Goal: Task Accomplishment & Management: Manage account settings

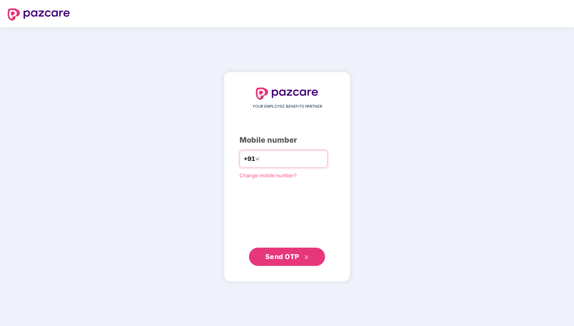
click at [301, 159] on input "number" at bounding box center [292, 159] width 62 height 12
type input "**********"
click at [291, 254] on span "Send OTP" at bounding box center [282, 256] width 34 height 8
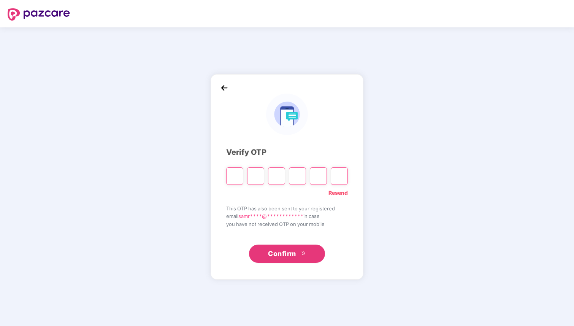
type input "*"
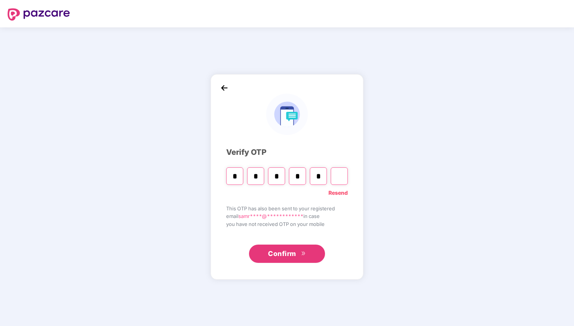
type input "*"
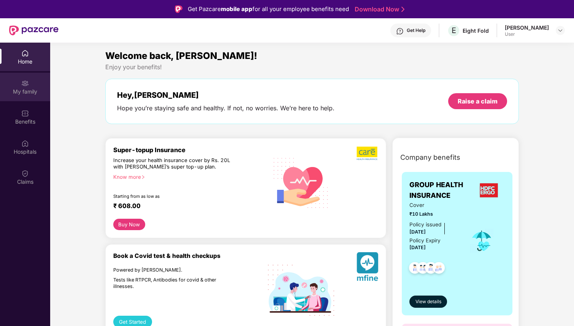
click at [31, 80] on div "My family" at bounding box center [25, 87] width 50 height 29
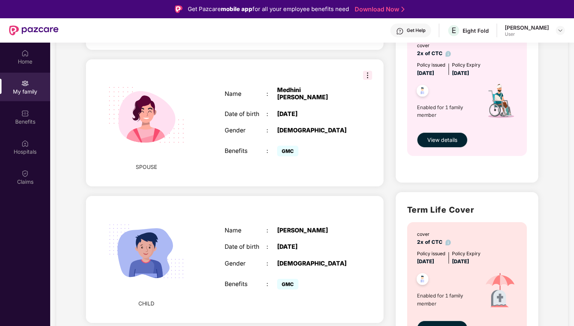
scroll to position [286, 0]
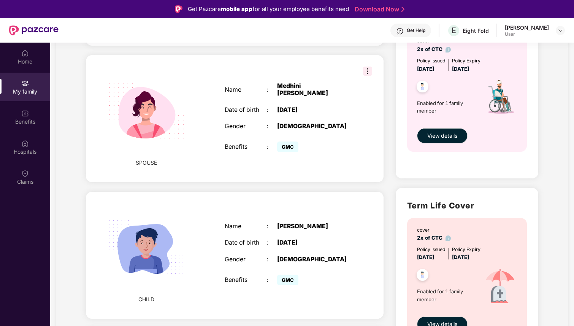
click at [367, 70] on img at bounding box center [367, 71] width 9 height 9
click at [346, 125] on div "[DEMOGRAPHIC_DATA]" at bounding box center [313, 126] width 73 height 7
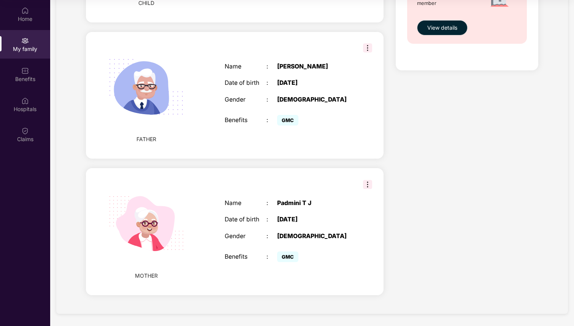
scroll to position [416, 0]
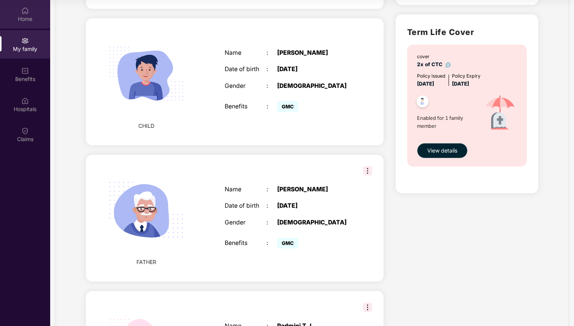
click at [22, 13] on img at bounding box center [25, 11] width 8 height 8
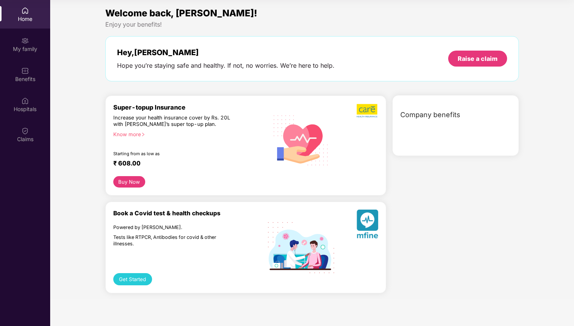
scroll to position [0, 0]
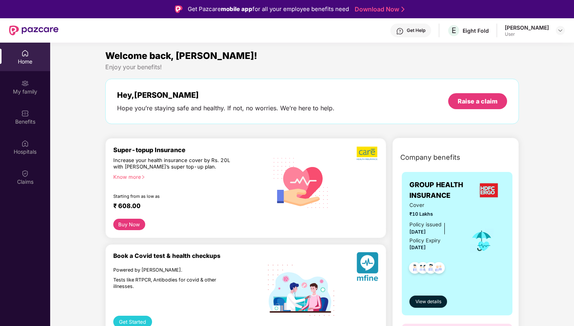
click at [569, 31] on header "Get Help E Eight Fold [PERSON_NAME] J User" at bounding box center [287, 30] width 574 height 24
click at [560, 31] on img at bounding box center [560, 30] width 6 height 6
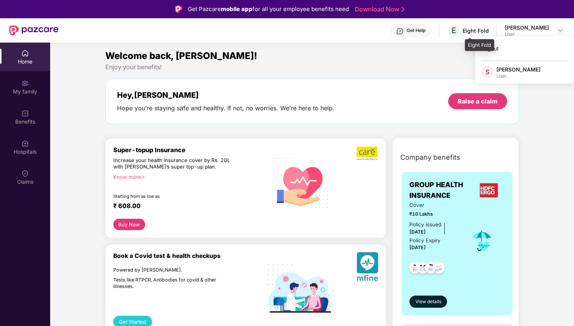
click at [487, 30] on div "Eight Fold" at bounding box center [476, 30] width 26 height 7
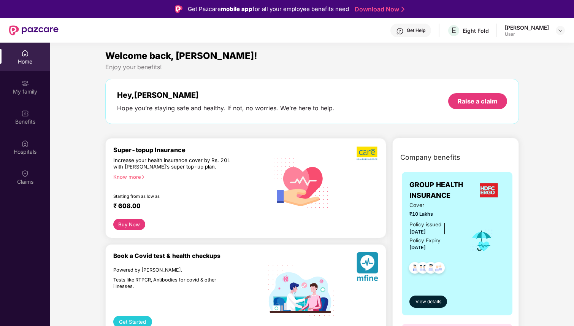
click at [431, 62] on div "Welcome back, [PERSON_NAME]!" at bounding box center [312, 56] width 414 height 14
click at [28, 171] on img at bounding box center [25, 174] width 8 height 8
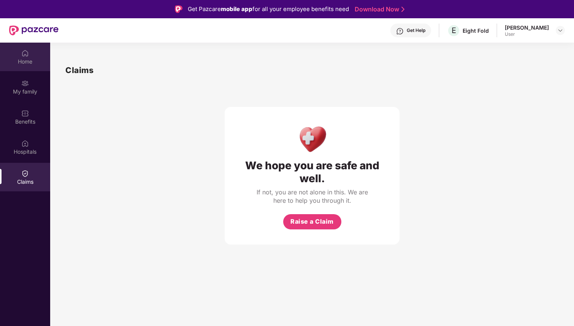
click at [20, 49] on div "Home" at bounding box center [25, 57] width 50 height 29
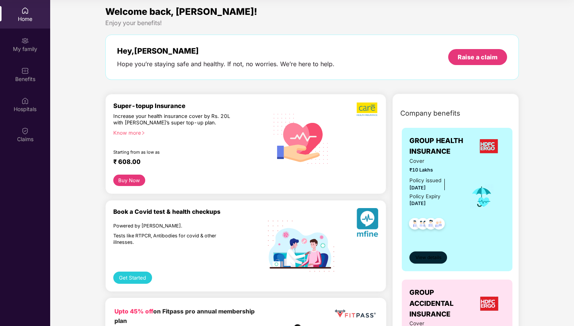
scroll to position [7, 0]
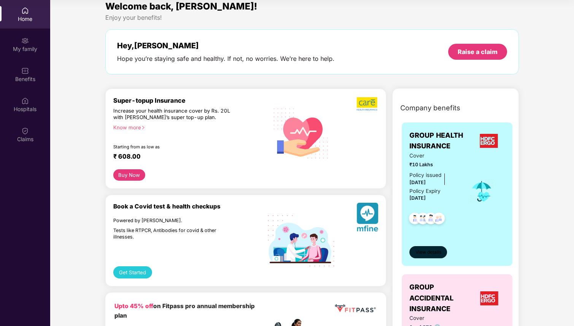
click at [427, 254] on span "View details" at bounding box center [429, 252] width 26 height 7
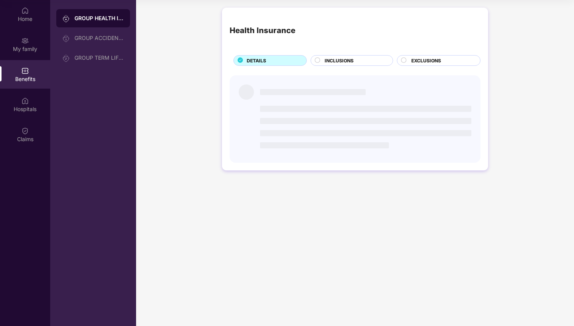
scroll to position [0, 0]
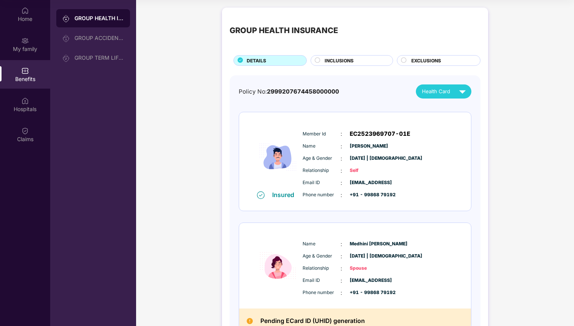
click at [445, 95] on div "Health Card" at bounding box center [445, 91] width 47 height 13
click at [445, 94] on span "Health Card" at bounding box center [436, 91] width 28 height 8
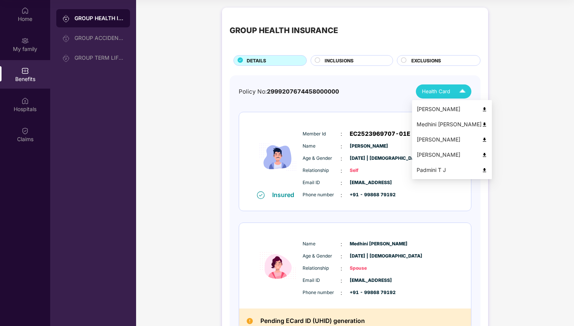
click at [457, 125] on div "Medhini [PERSON_NAME]" at bounding box center [452, 124] width 71 height 8
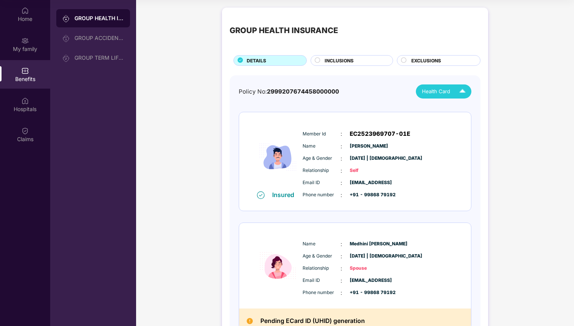
click at [425, 95] on span "Health Card" at bounding box center [436, 91] width 28 height 8
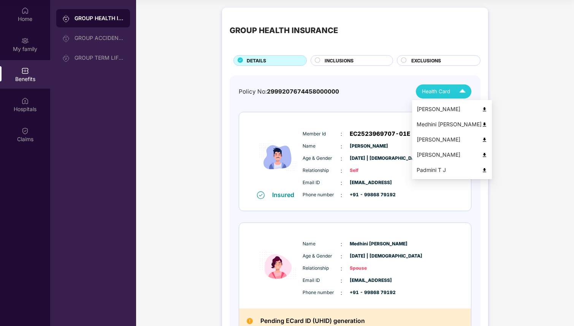
click at [432, 105] on div "[PERSON_NAME]" at bounding box center [452, 109] width 71 height 8
